Goal: Information Seeking & Learning: Learn about a topic

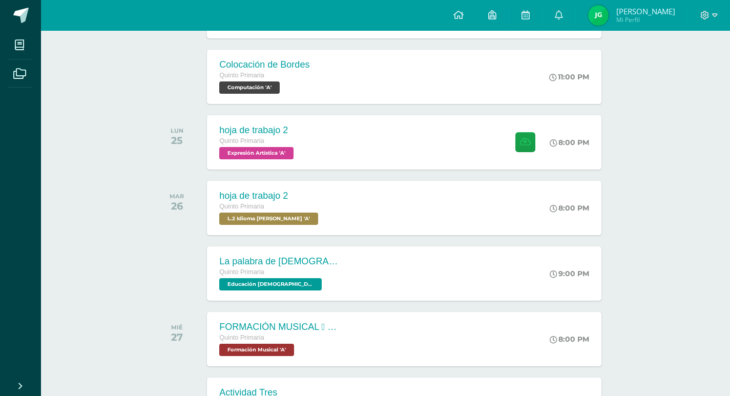
scroll to position [851, 0]
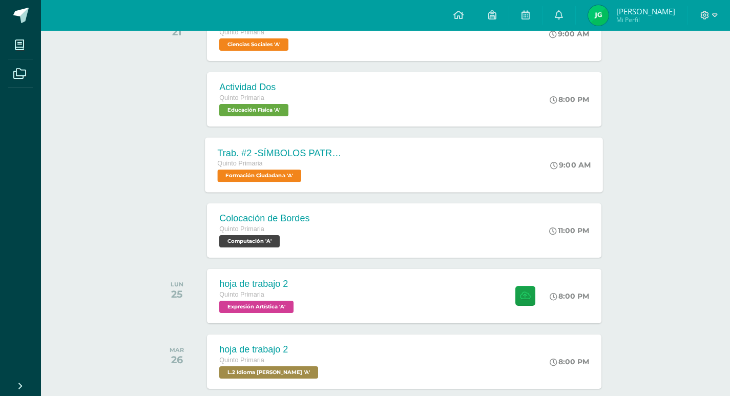
click at [291, 177] on span "Formación Ciudadana 'A'" at bounding box center [260, 176] width 84 height 12
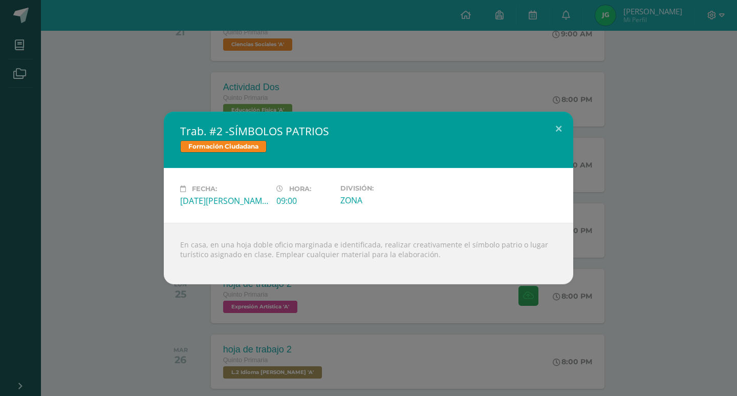
drag, startPoint x: 249, startPoint y: 247, endPoint x: 455, endPoint y: 257, distance: 206.6
click at [455, 257] on div "En casa, en una hoja doble oficio marginada e identificada, realizar creativame…" at bounding box center [369, 253] width 410 height 61
click at [552, 130] on button at bounding box center [558, 129] width 29 height 35
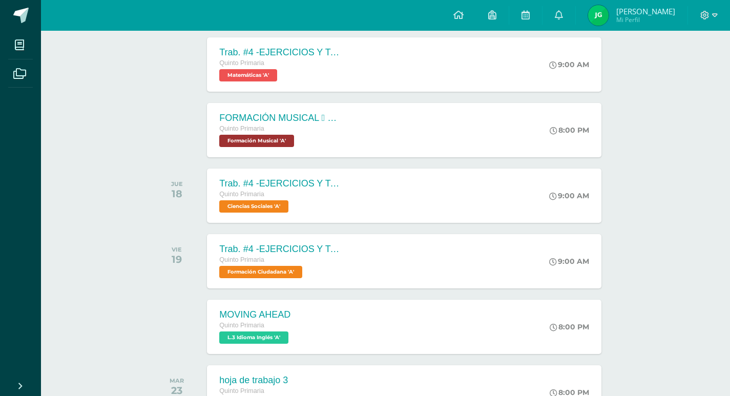
scroll to position [2238, 0]
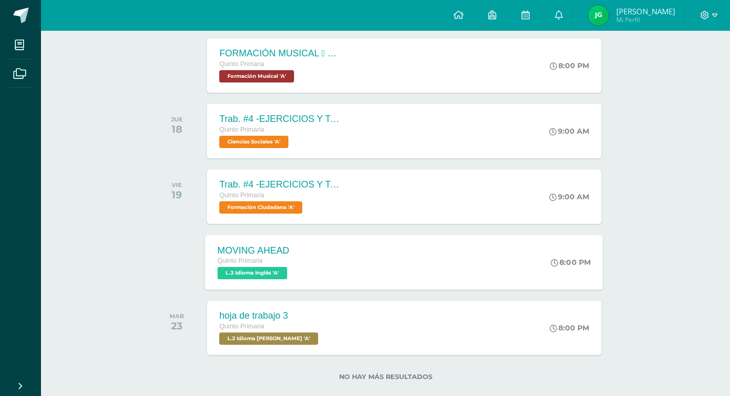
click at [319, 242] on div "MOVING AHEAD Quinto Primaria L.3 Idioma Inglés 'A' 8:00 PM MOVING AHEAD L.3 Idi…" at bounding box center [404, 262] width 398 height 55
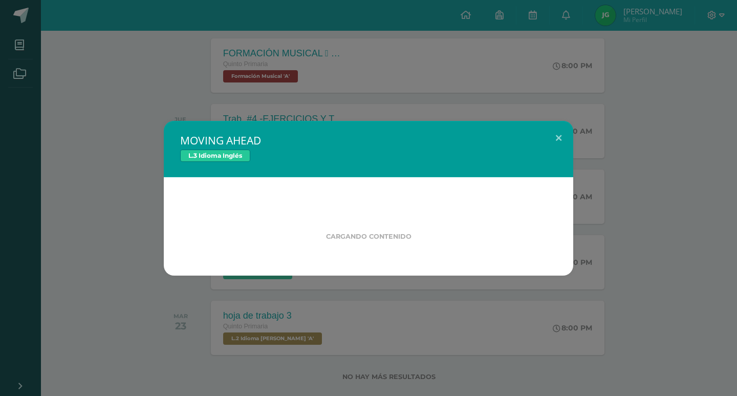
click at [321, 210] on div "Cargando contenido" at bounding box center [369, 225] width 344 height 30
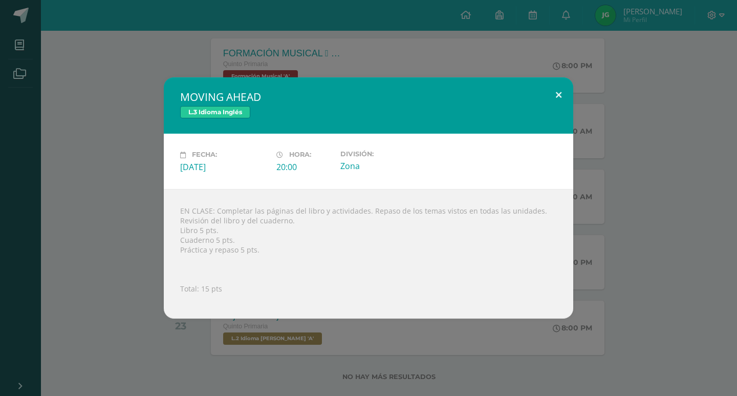
click at [567, 94] on button at bounding box center [558, 94] width 29 height 35
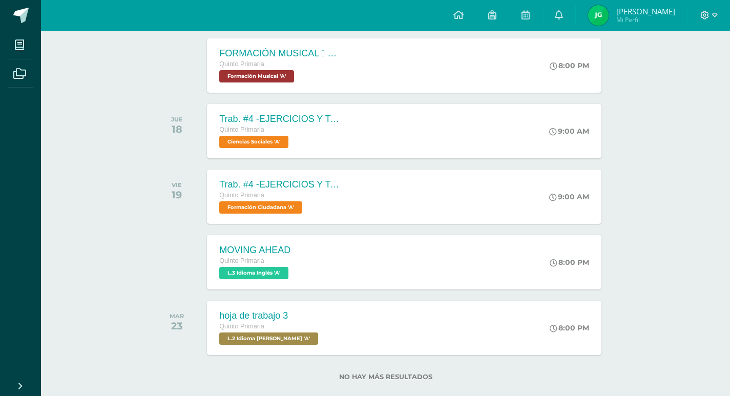
click at [240, 196] on span "Quinto Primaria" at bounding box center [241, 195] width 45 height 7
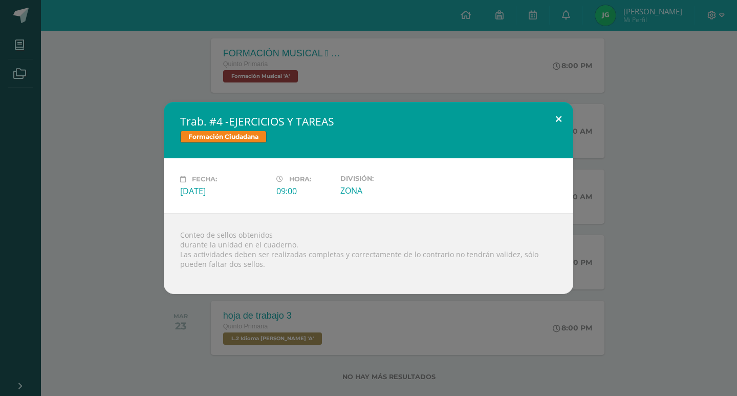
click at [565, 120] on button at bounding box center [558, 119] width 29 height 35
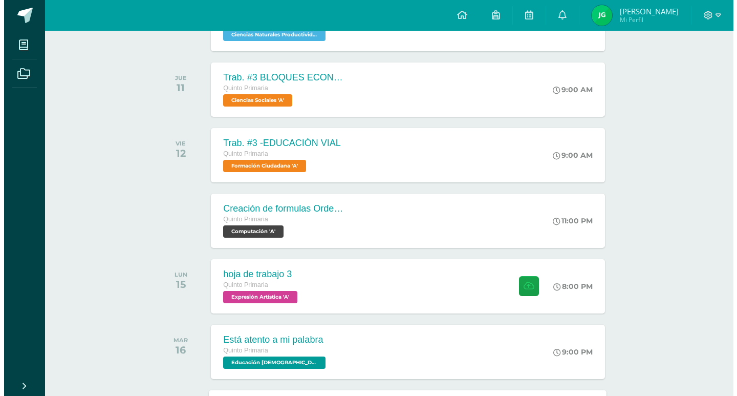
scroll to position [1674, 0]
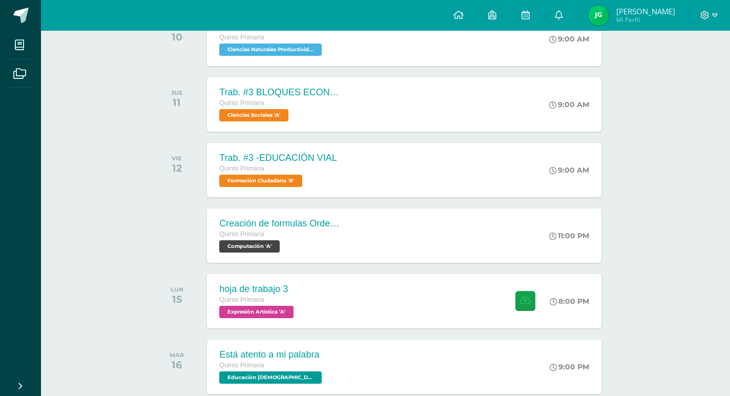
click at [239, 189] on div "Trab. #3 -EDUCACIÓN VIAL Quinto Primaria Formación Ciudadana 'A'" at bounding box center [278, 170] width 142 height 54
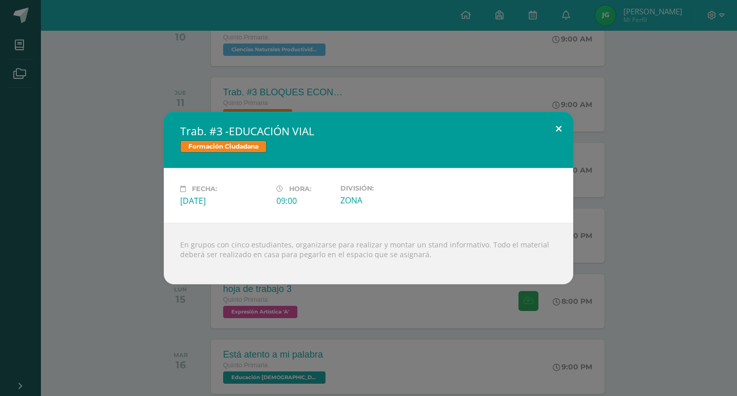
click at [566, 131] on button at bounding box center [558, 129] width 29 height 35
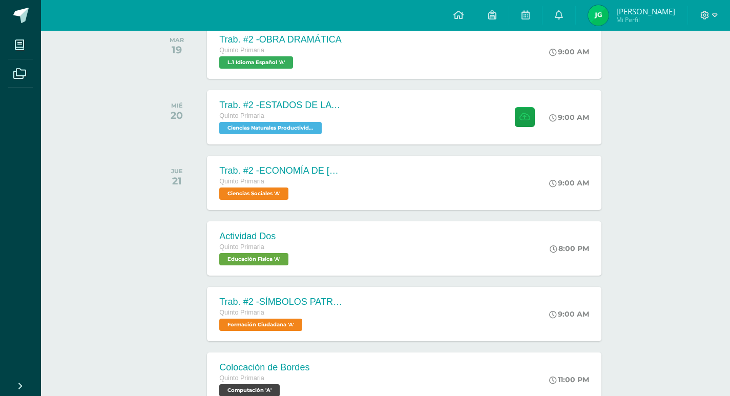
scroll to position [701, 0]
